Goal: Information Seeking & Learning: Learn about a topic

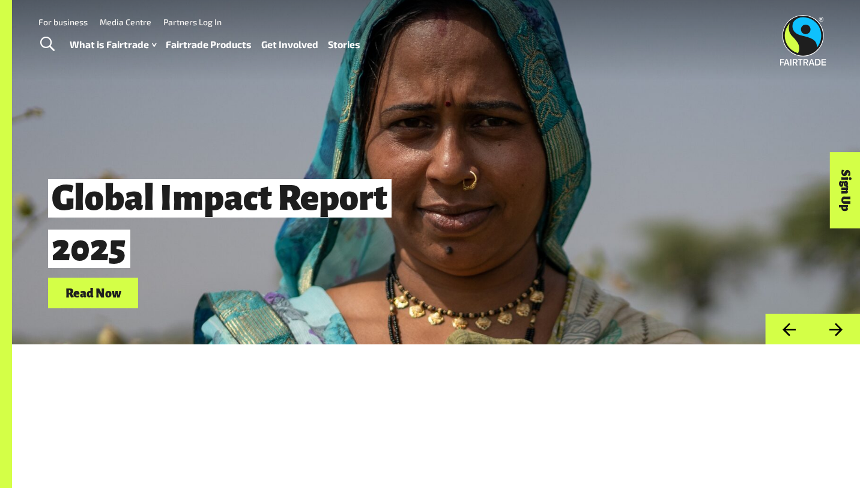
click at [191, 44] on link "Fairtrade Products" at bounding box center [209, 44] width 86 height 17
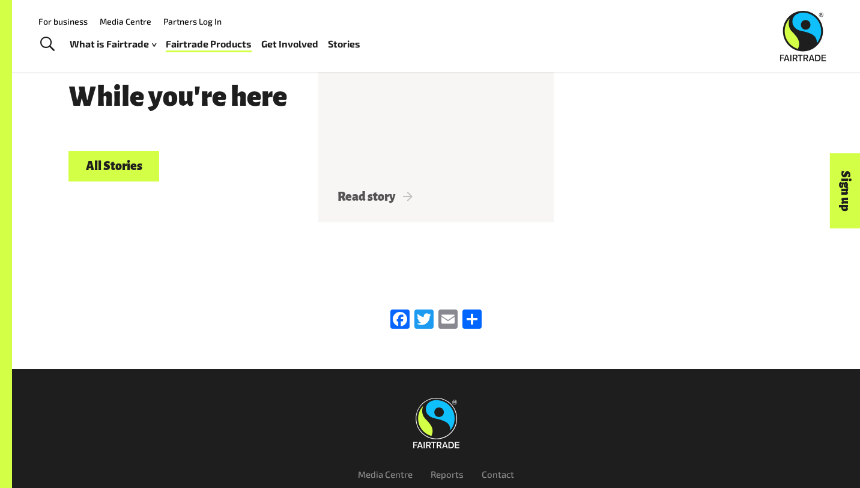
scroll to position [1511, 0]
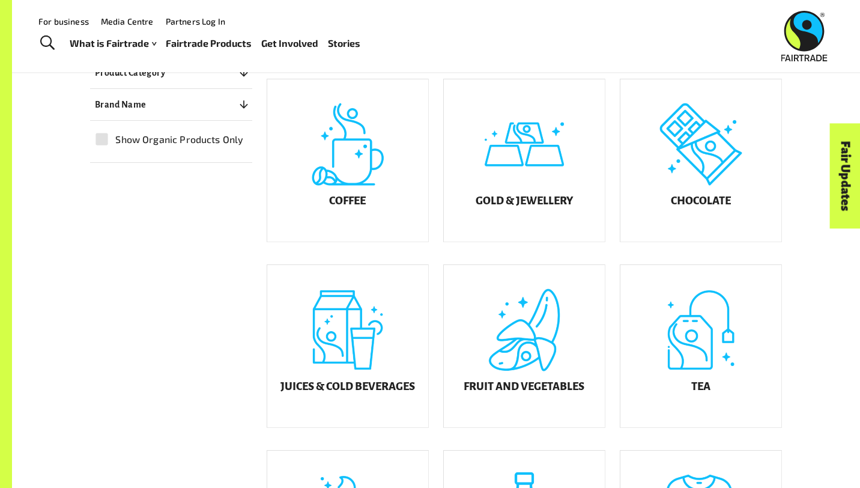
scroll to position [287, 0]
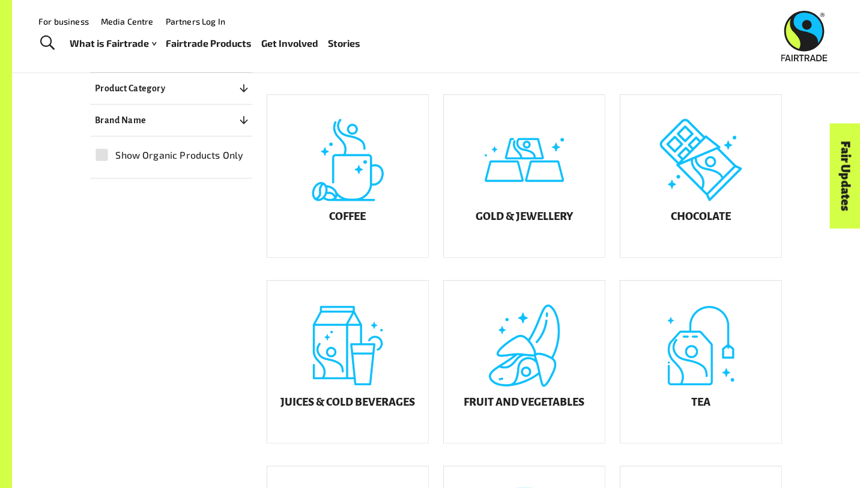
click at [259, 254] on div "Coffee" at bounding box center [340, 168] width 177 height 186
click at [219, 246] on div "Filters Product Category 0 ​ Coffee Gold & Jewellery Chocolate Juices & Cold Be…" at bounding box center [429, 419] width 706 height 794
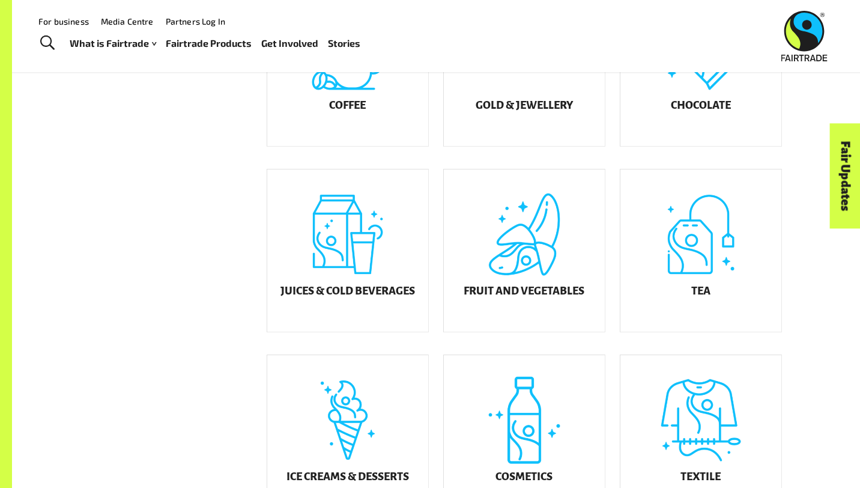
scroll to position [358, 0]
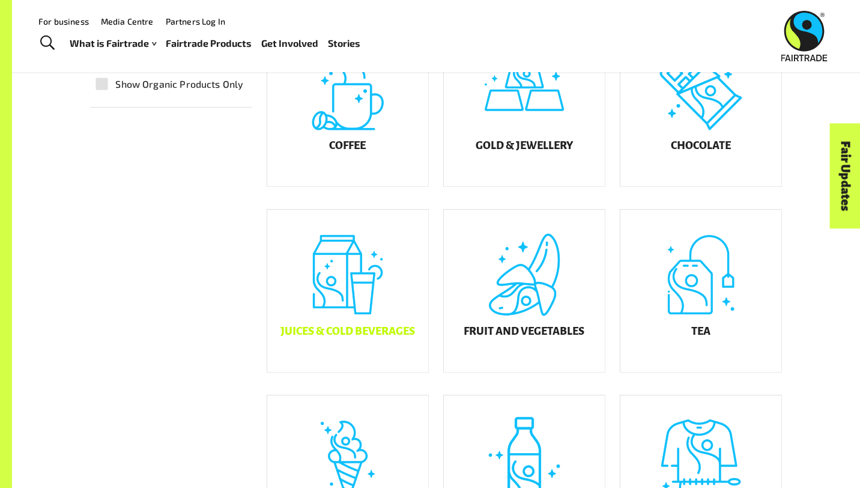
click at [318, 262] on div "Juices & Cold Beverages" at bounding box center [347, 291] width 161 height 162
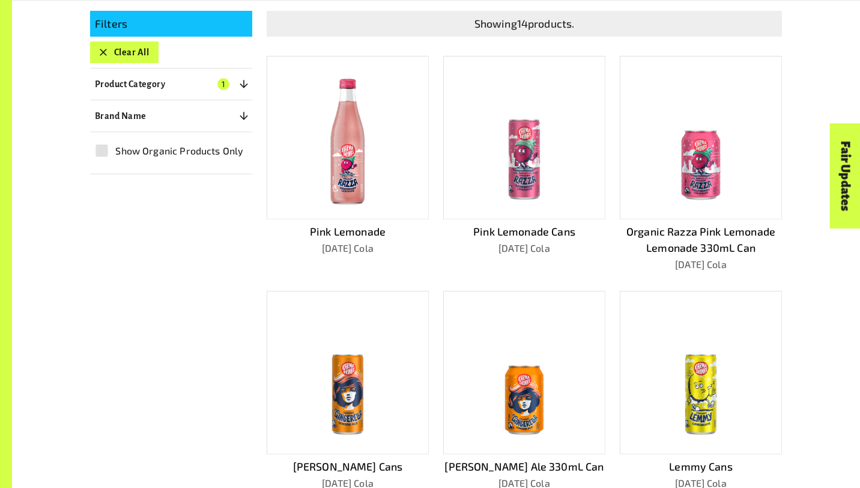
scroll to position [608, 0]
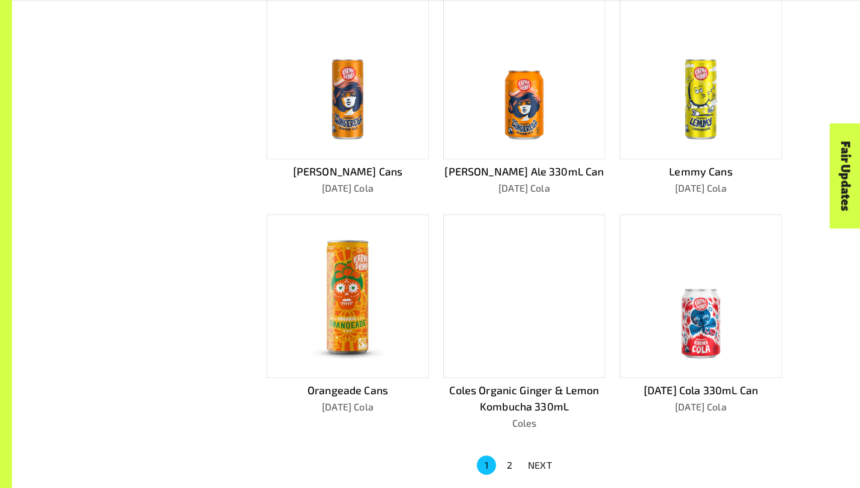
click at [552, 464] on button "NEXT" at bounding box center [540, 465] width 38 height 22
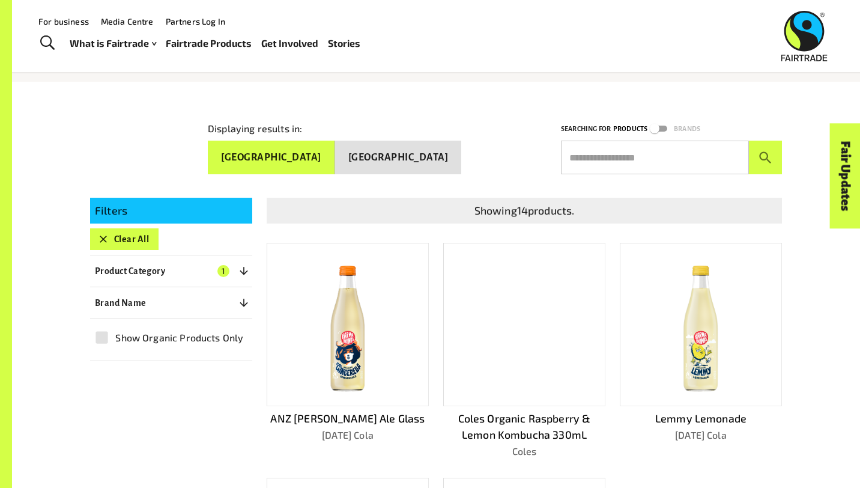
scroll to position [0, 0]
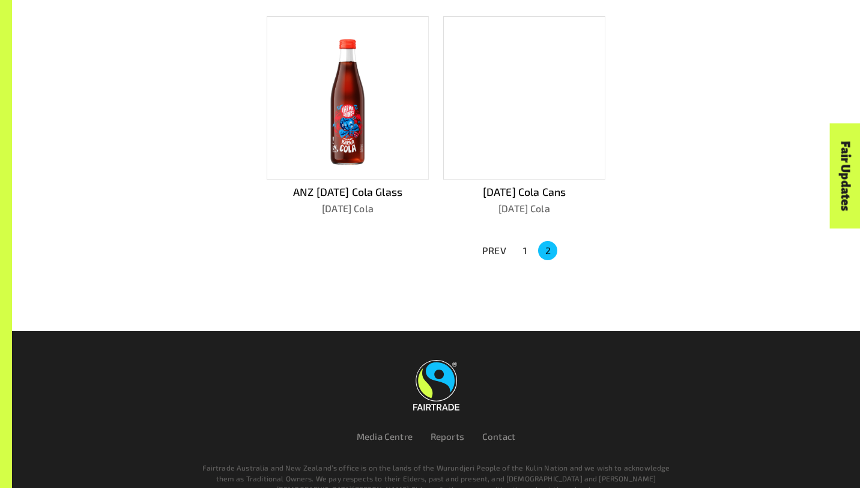
click at [519, 244] on button "1" at bounding box center [524, 250] width 19 height 19
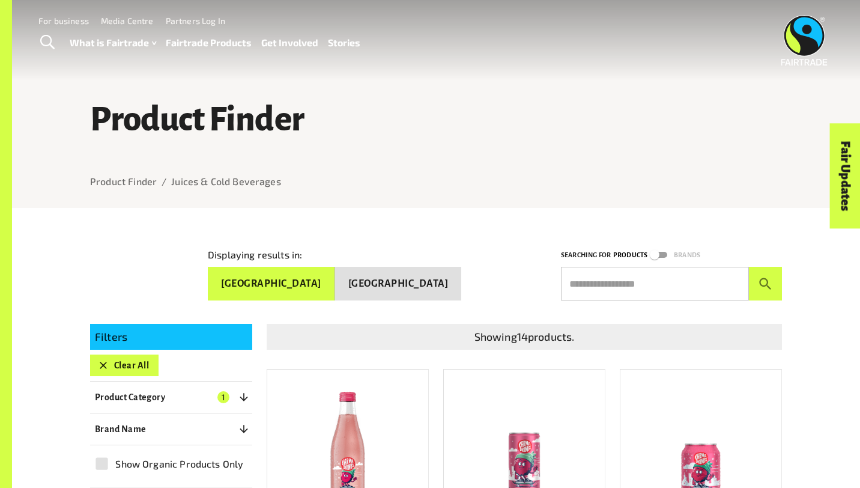
click at [216, 46] on link "Fairtrade Products" at bounding box center [209, 42] width 86 height 17
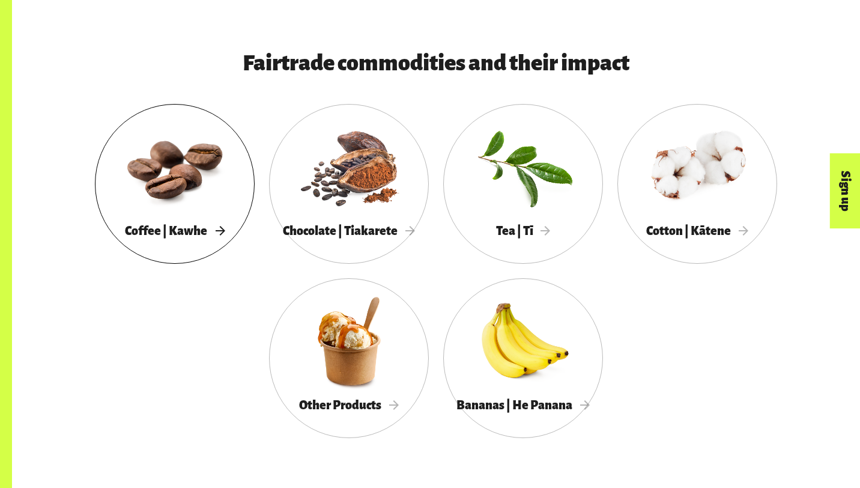
scroll to position [634, 0]
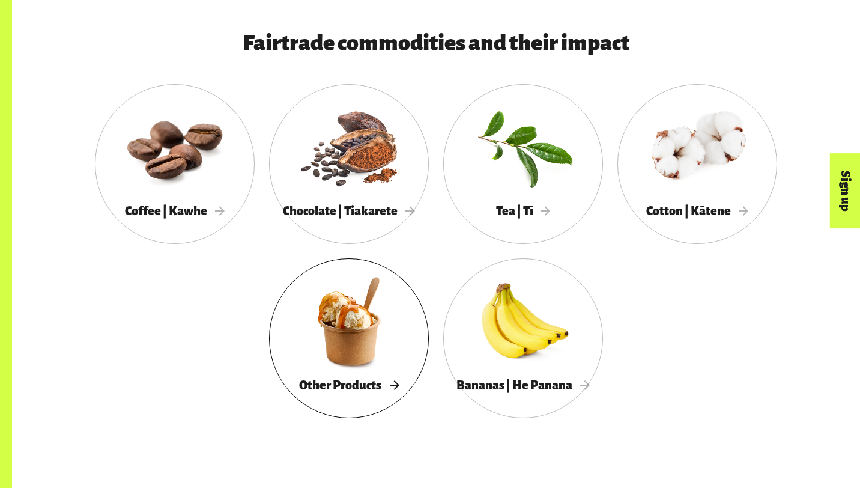
click at [378, 313] on div at bounding box center [349, 321] width 160 height 104
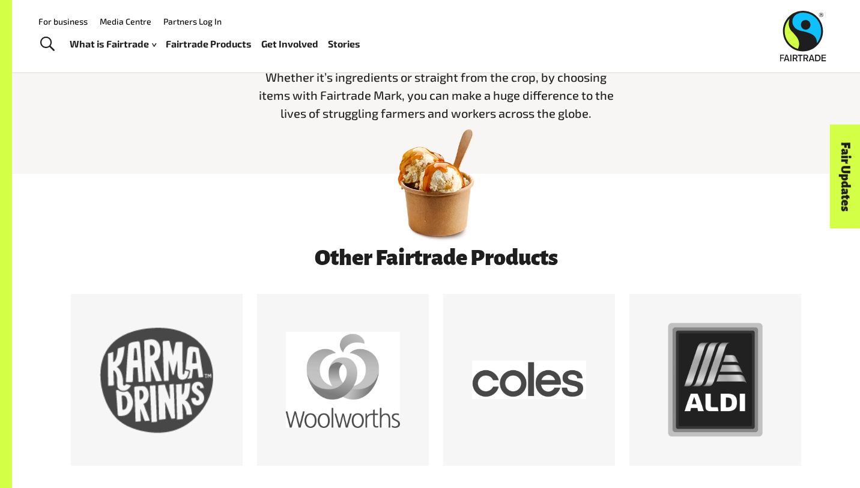
scroll to position [614, 0]
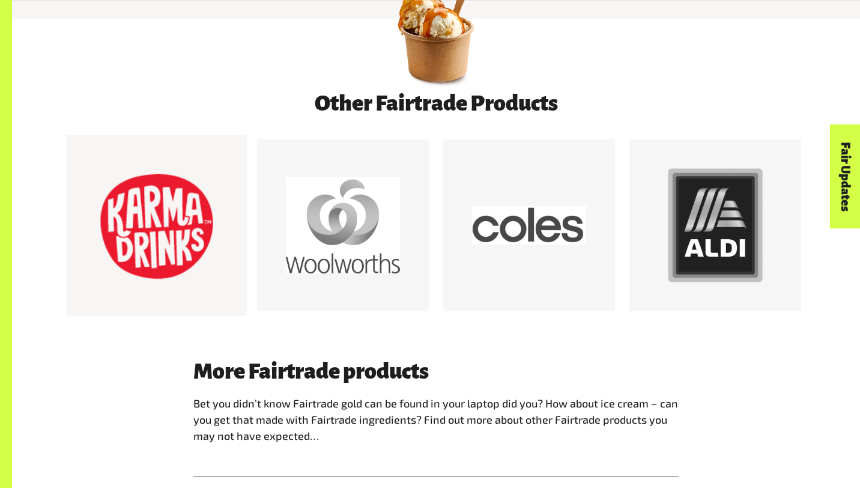
click at [150, 256] on div at bounding box center [157, 225] width 114 height 114
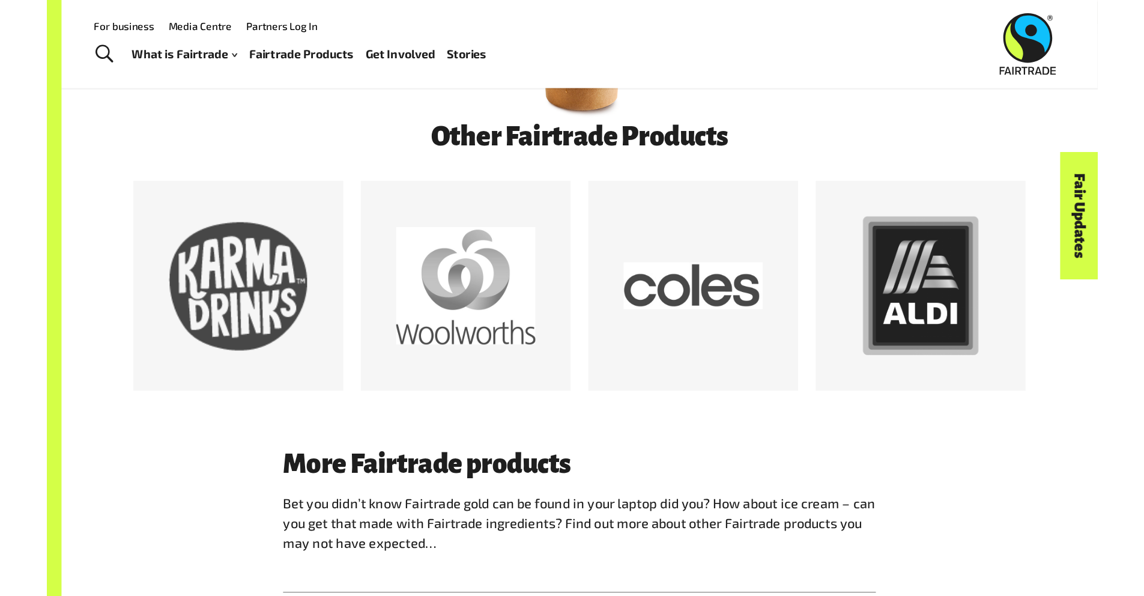
scroll to position [605, 0]
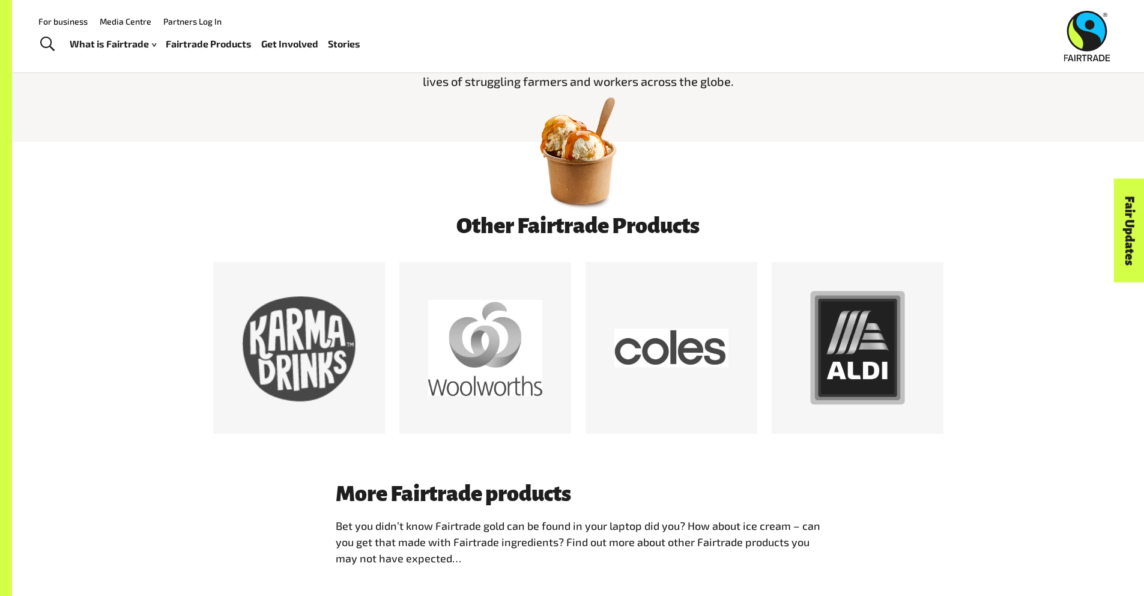
click at [222, 159] on div at bounding box center [578, 178] width 1132 height 72
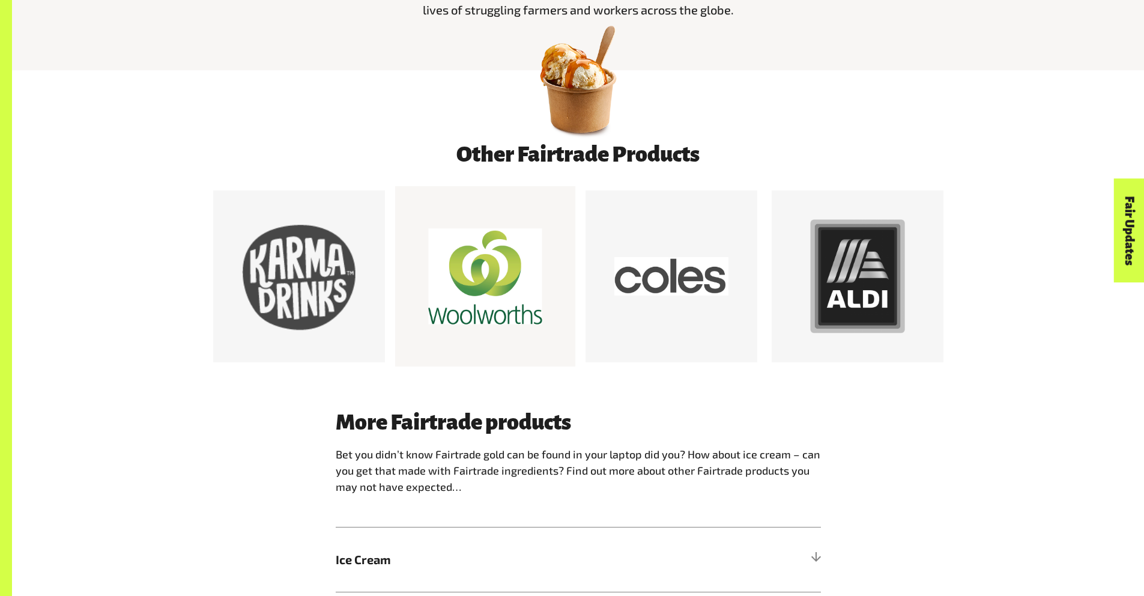
scroll to position [674, 0]
